Goal: Task Accomplishment & Management: Manage account settings

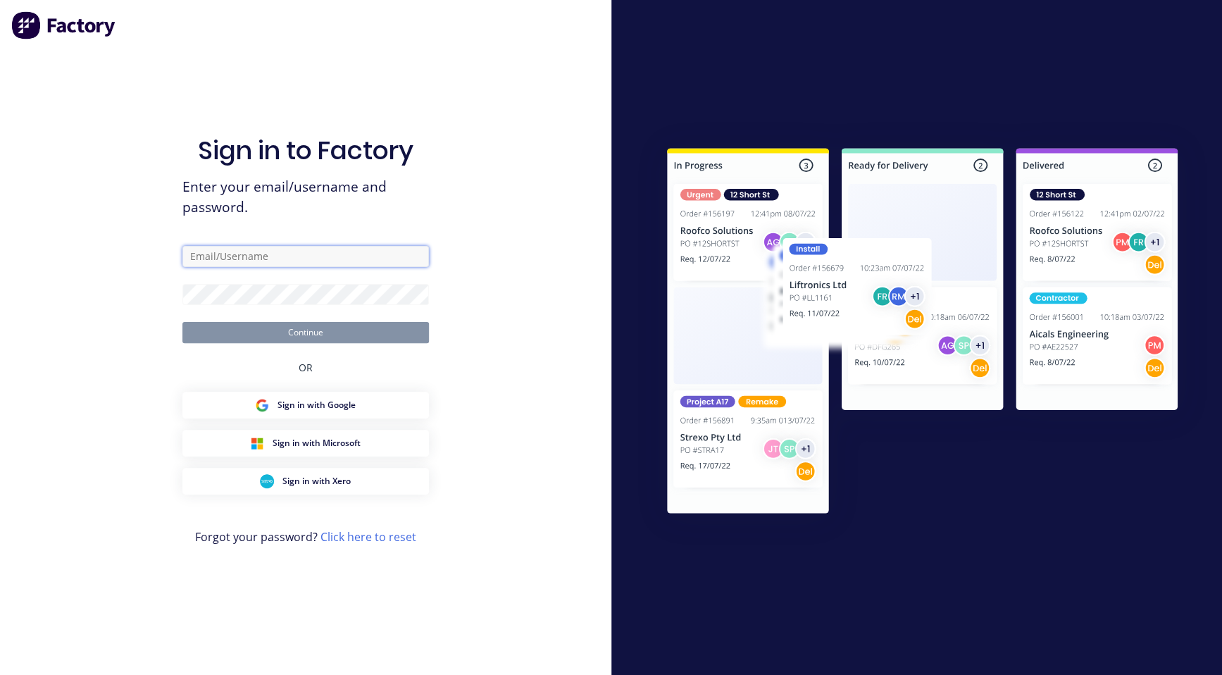
type input "[PERSON_NAME][EMAIL_ADDRESS][DOMAIN_NAME]"
click at [302, 330] on button "Continue" at bounding box center [305, 332] width 246 height 21
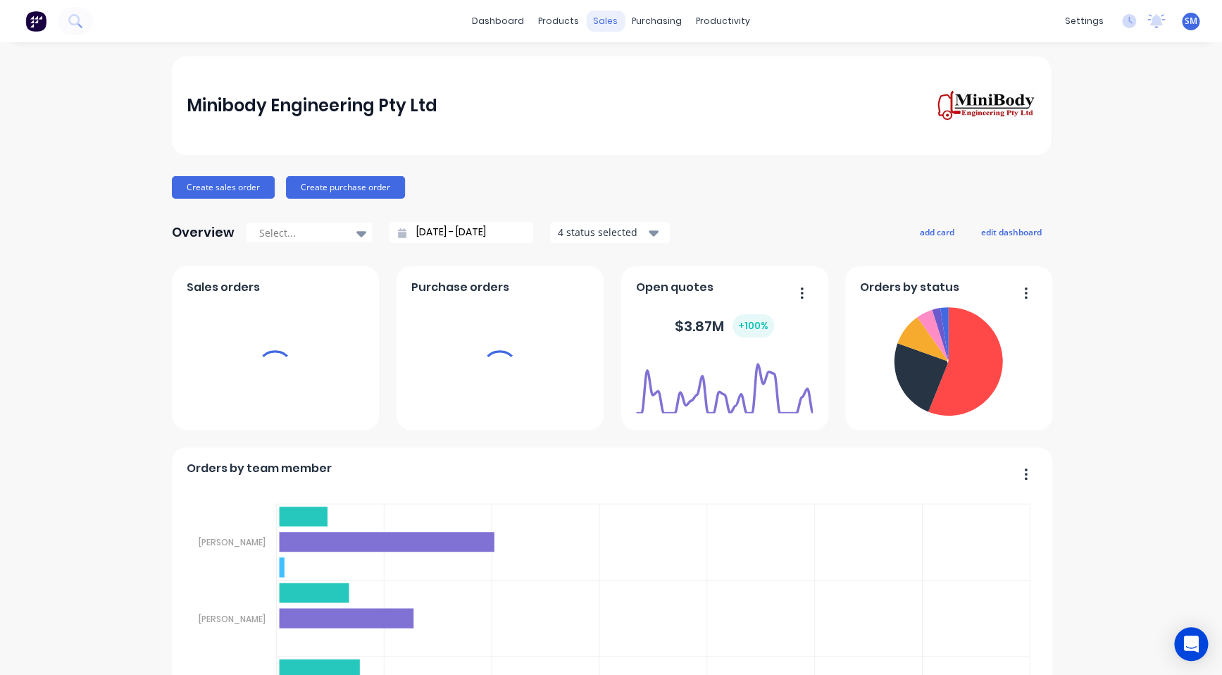
click at [606, 17] on div "sales" at bounding box center [605, 21] width 39 height 21
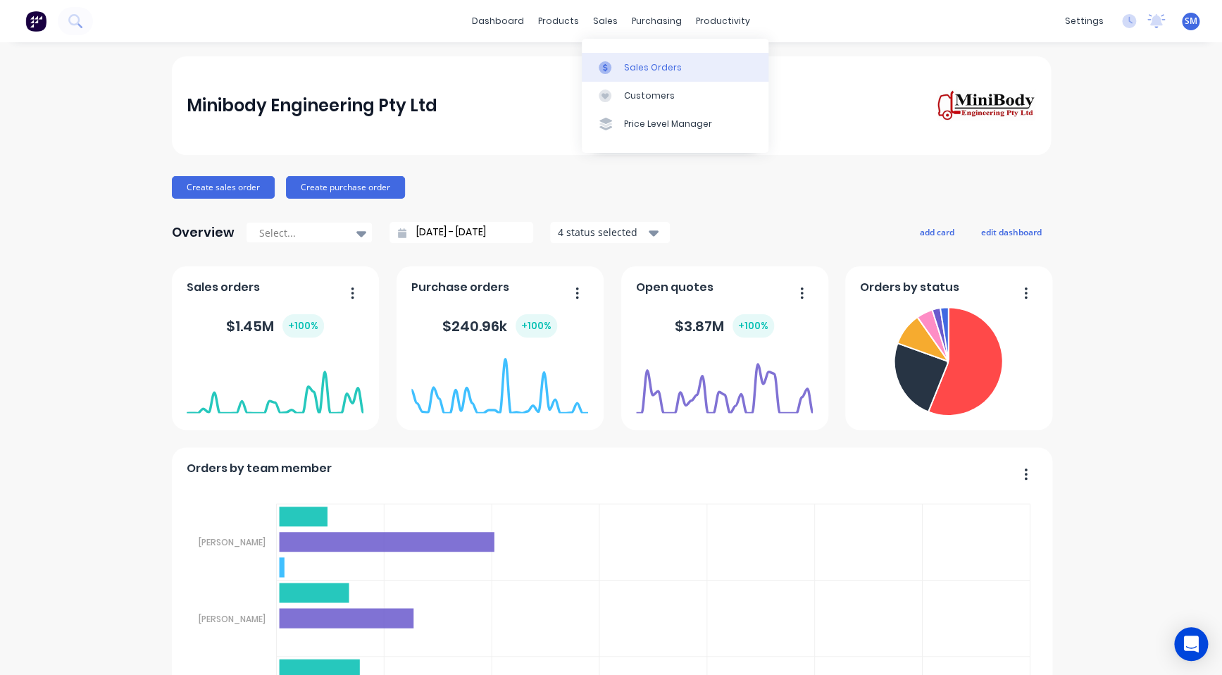
click at [650, 65] on div "Sales Orders" at bounding box center [653, 67] width 58 height 13
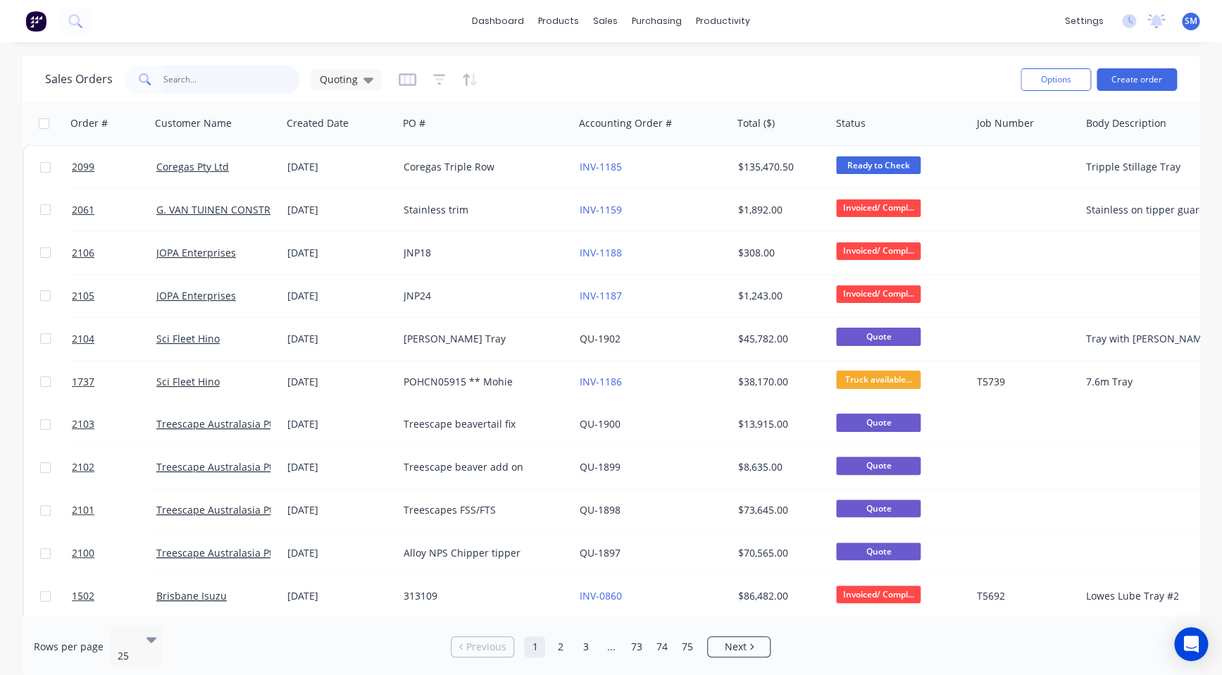
click at [182, 71] on input "text" at bounding box center [231, 79] width 137 height 28
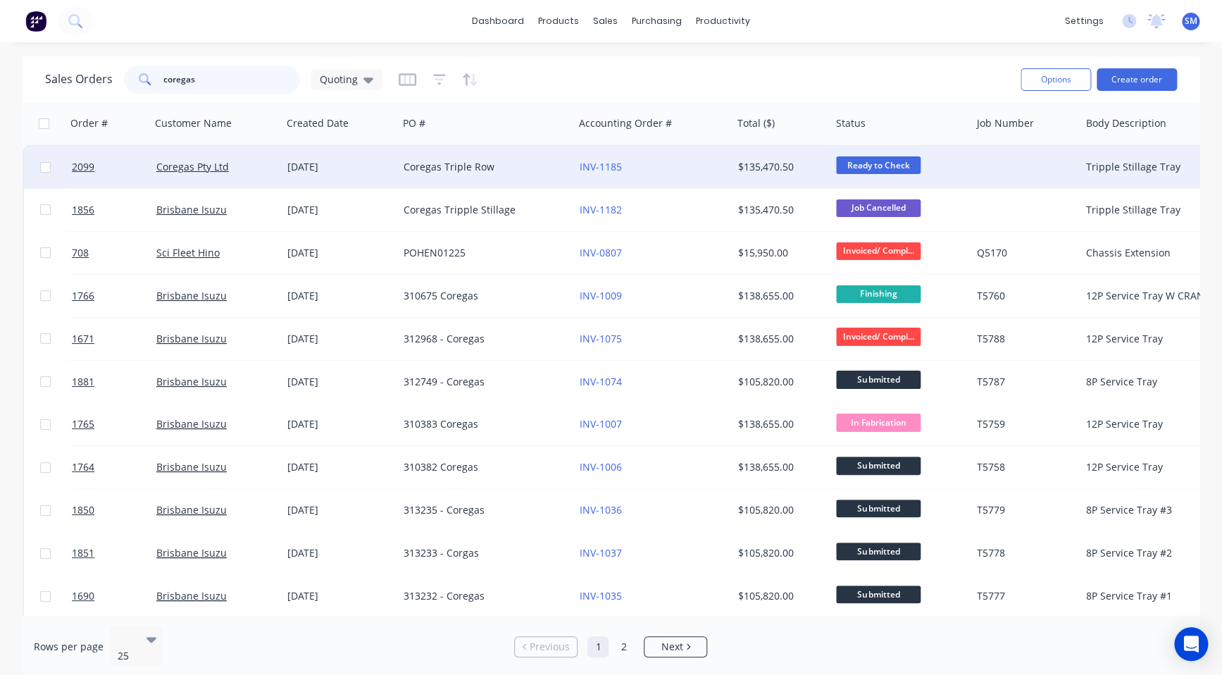
type input "coregas"
click at [305, 161] on div "[DATE]" at bounding box center [339, 167] width 105 height 14
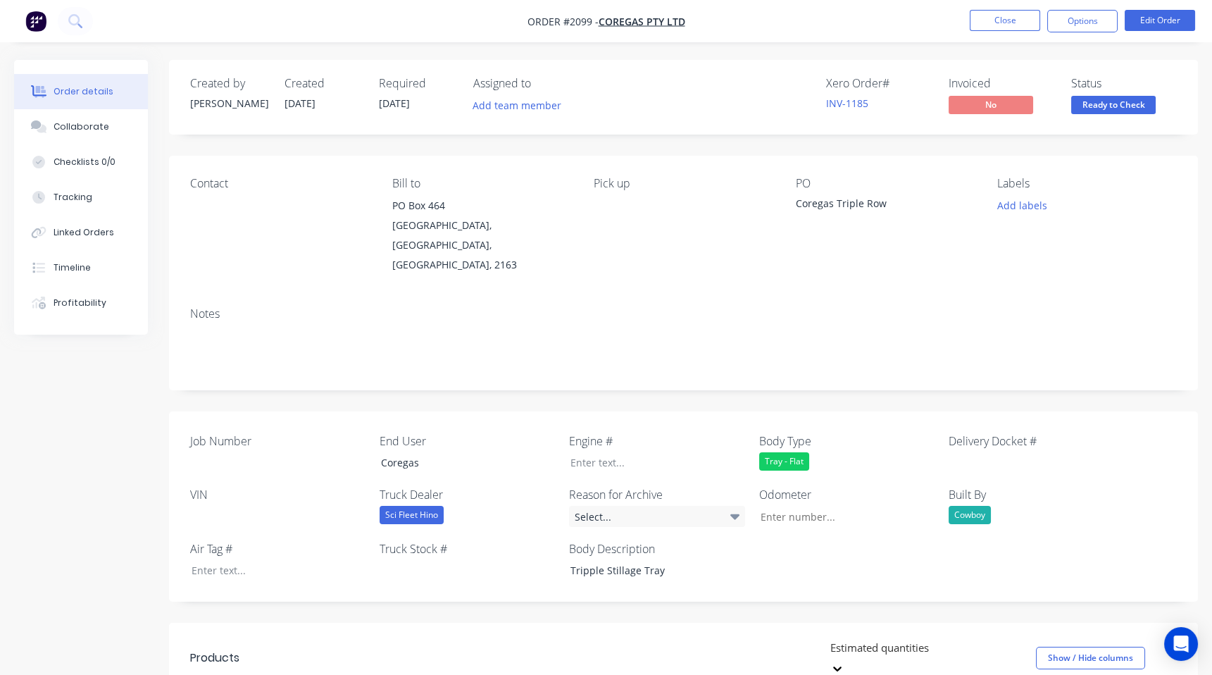
click at [775, 27] on nav "Order #2099 - Coregas Pty Ltd Close Options Edit Order" at bounding box center [606, 21] width 1212 height 42
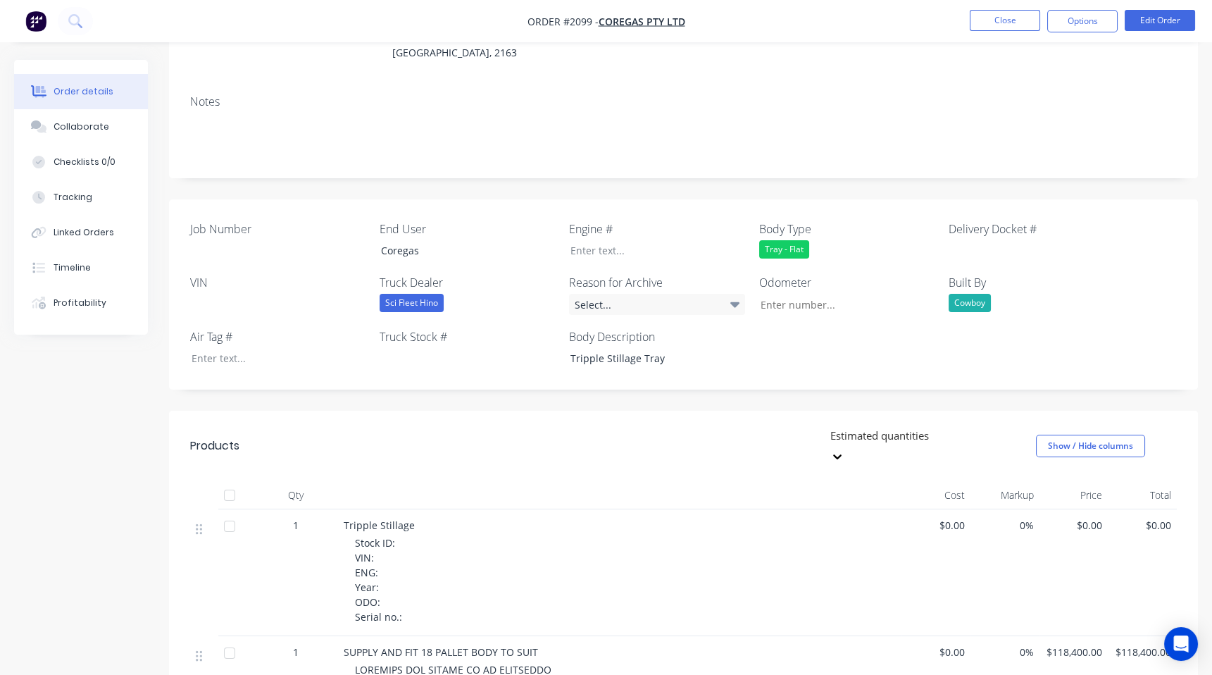
scroll to position [192, 0]
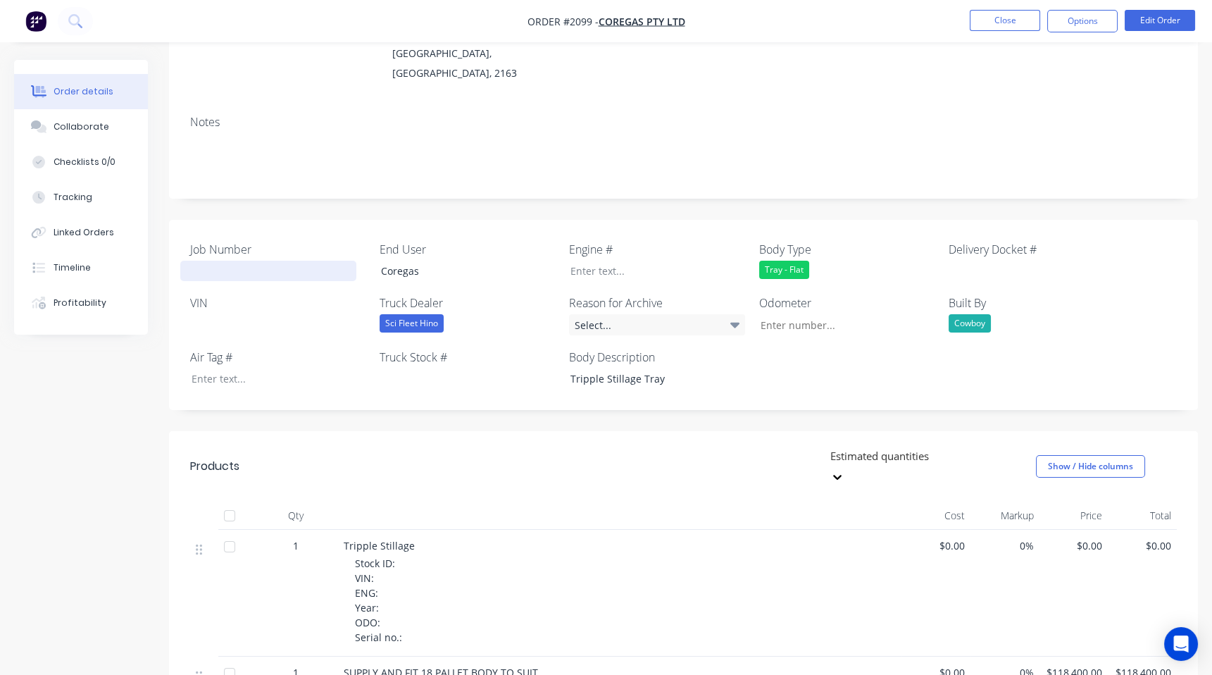
click at [201, 261] on div at bounding box center [268, 271] width 176 height 20
click at [219, 261] on div at bounding box center [268, 271] width 176 height 20
paste div
click at [223, 294] on label "VIN" at bounding box center [278, 302] width 176 height 17
click at [223, 314] on div at bounding box center [268, 324] width 176 height 20
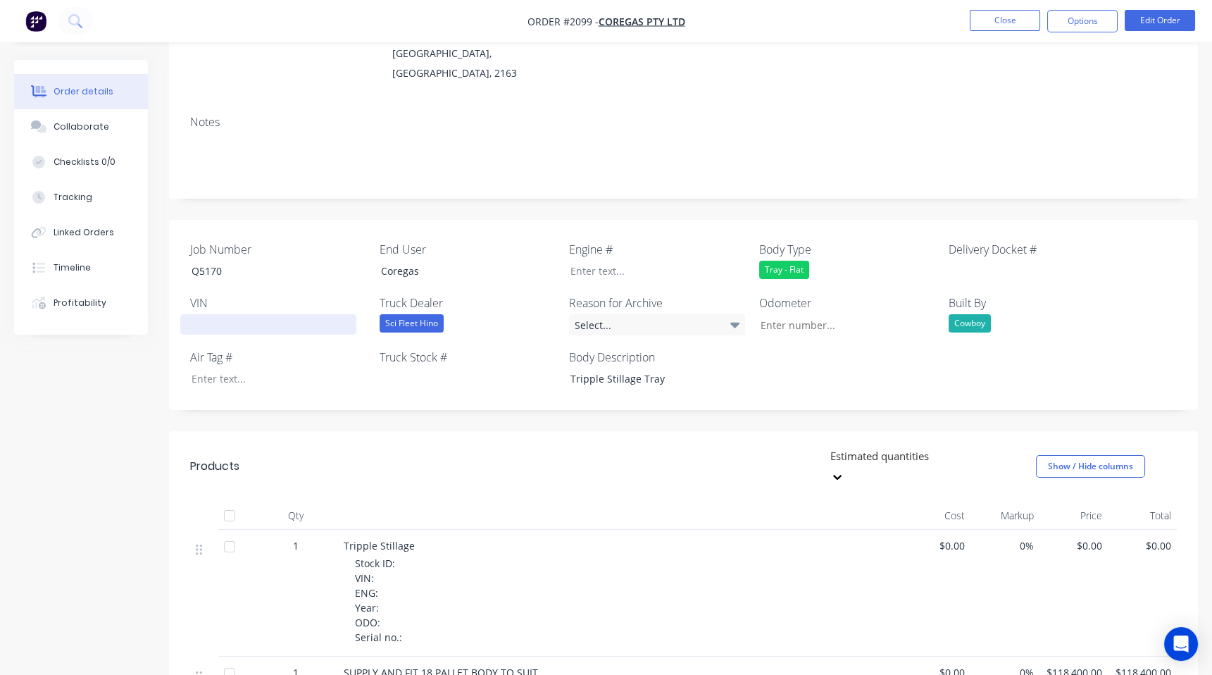
click at [200, 314] on div at bounding box center [268, 324] width 176 height 20
paste div
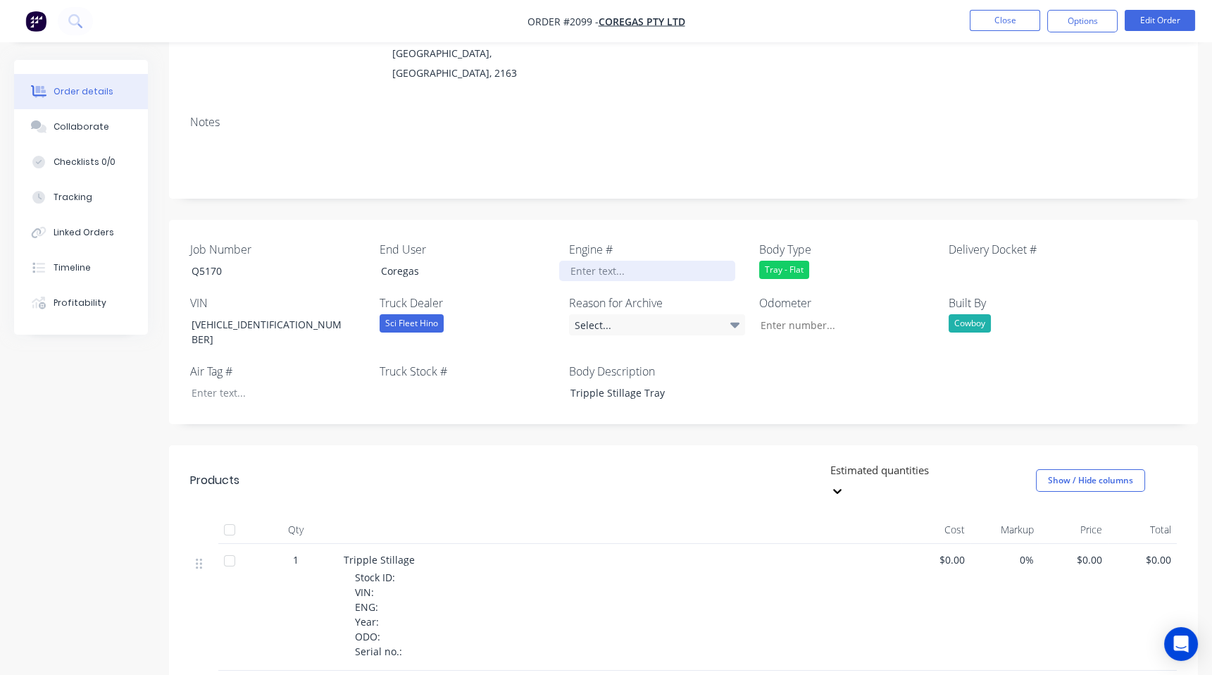
click at [623, 261] on div at bounding box center [647, 271] width 176 height 20
paste div
click at [428, 382] on div at bounding box center [458, 392] width 176 height 20
paste div
click at [870, 115] on div "Notes" at bounding box center [683, 121] width 987 height 13
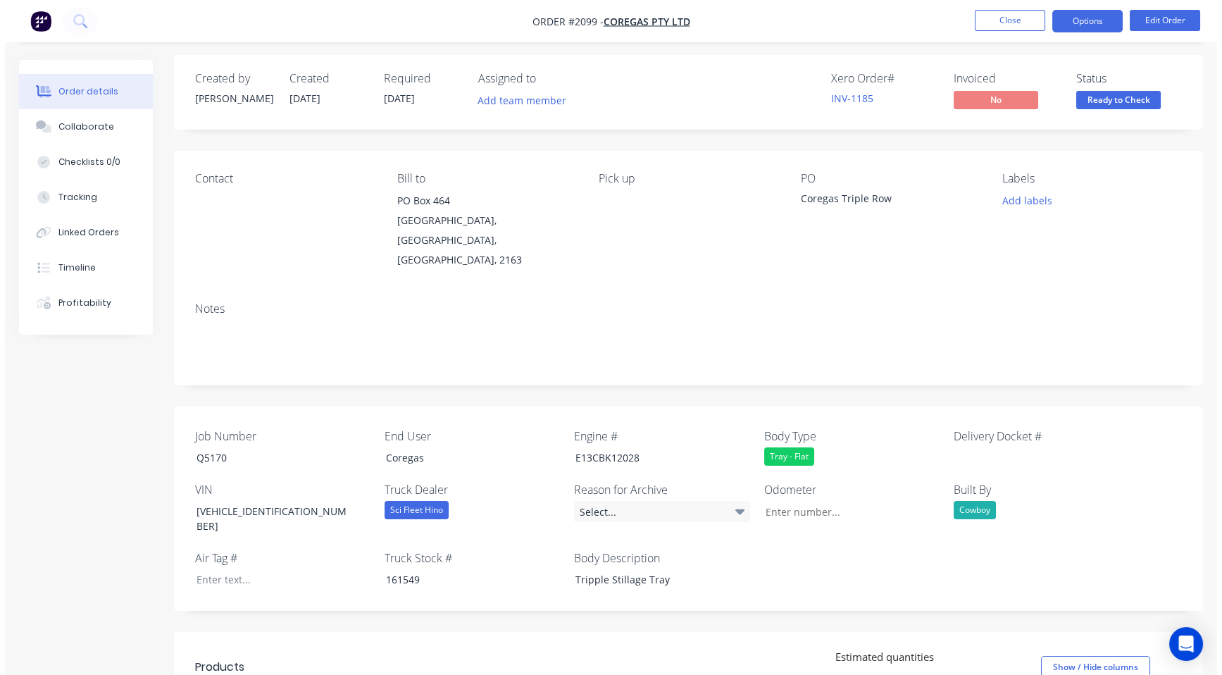
scroll to position [0, 0]
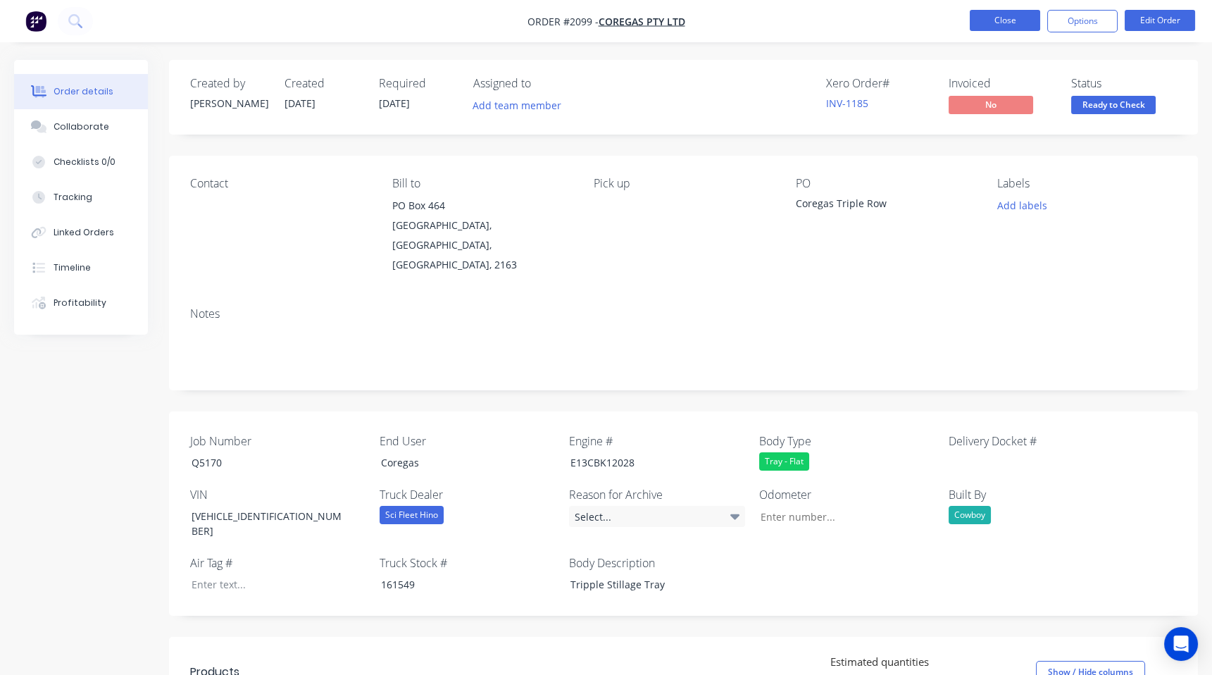
click at [1013, 15] on button "Close" at bounding box center [1005, 20] width 70 height 21
